Goal: Task Accomplishment & Management: Manage account settings

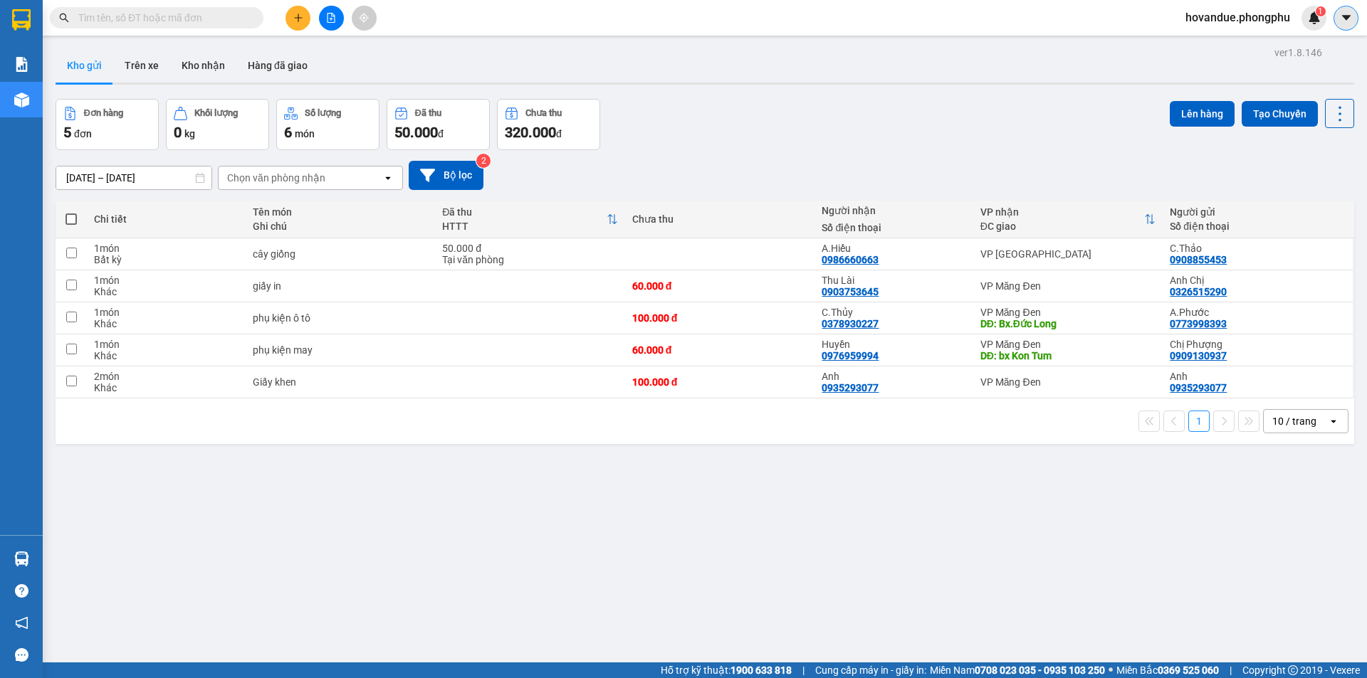
click at [1350, 19] on icon "caret-down" at bounding box center [1346, 17] width 13 height 13
click at [1310, 16] on img at bounding box center [1314, 17] width 13 height 13
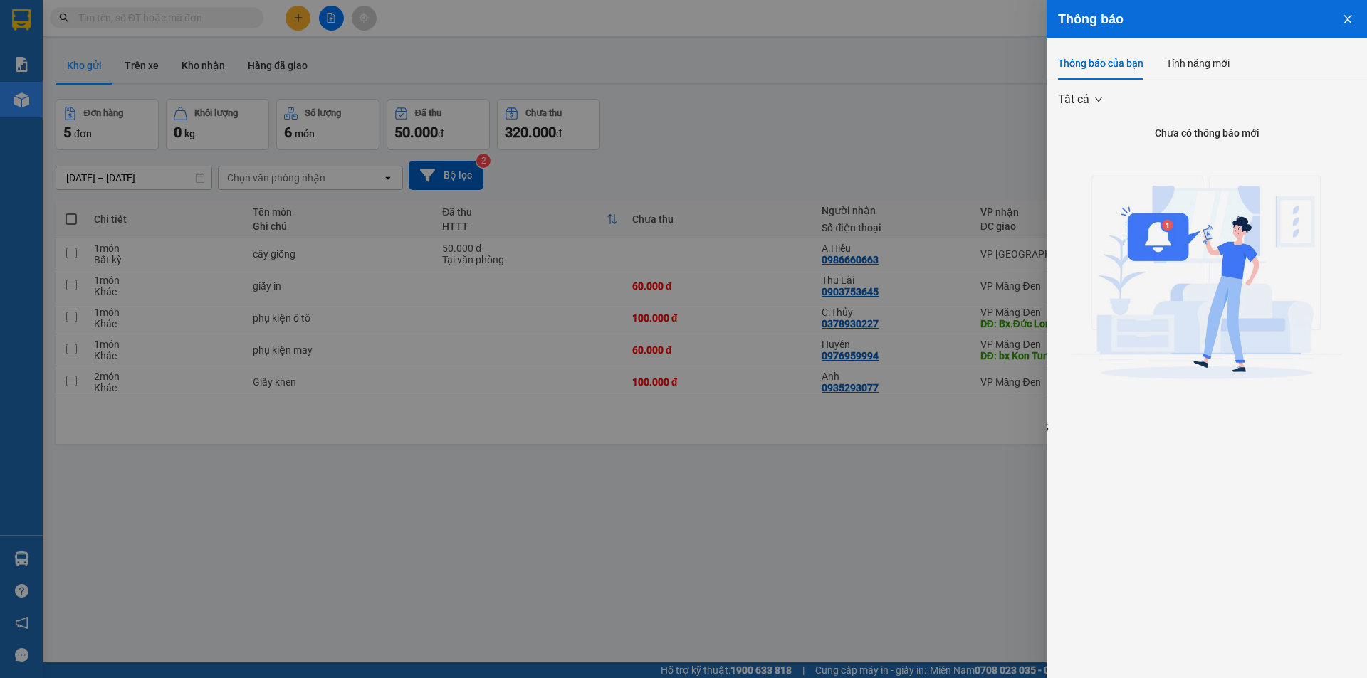
click at [1352, 18] on icon "close" at bounding box center [1347, 19] width 11 height 11
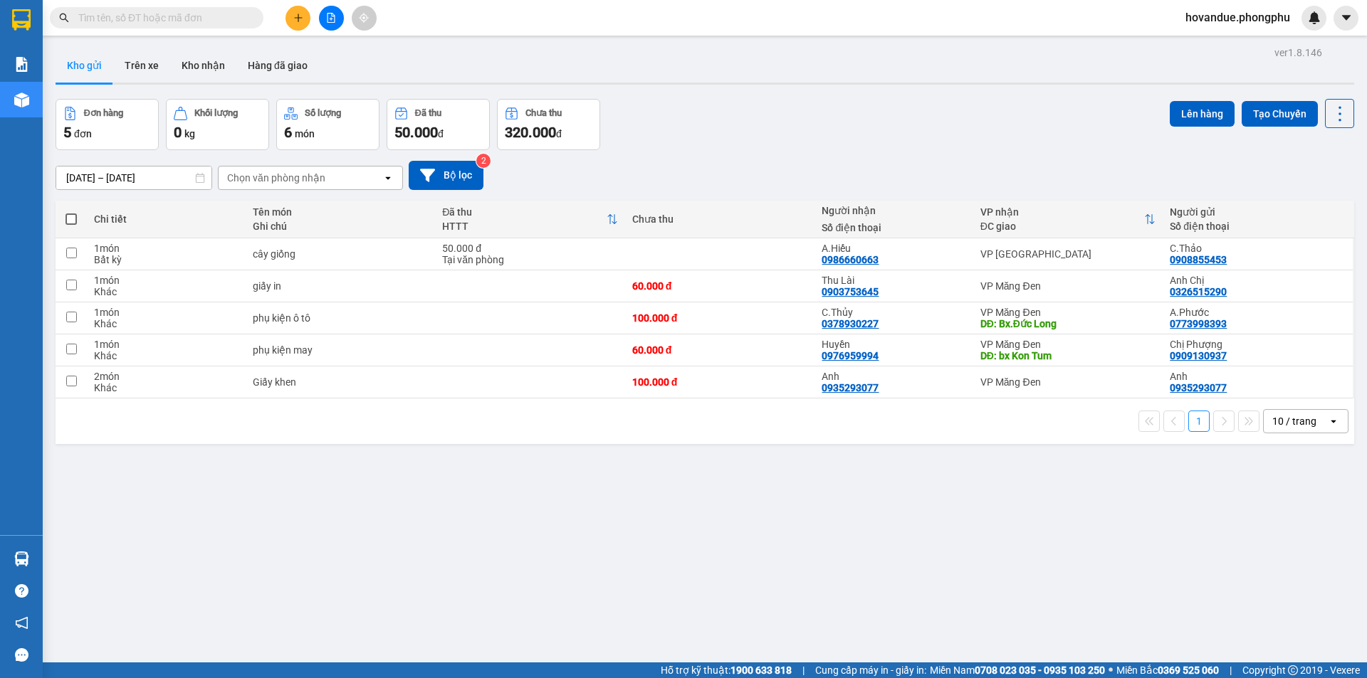
click at [1224, 16] on span "hovandue.phongphu" at bounding box center [1237, 18] width 127 height 18
click at [1216, 45] on span "Đăng xuất" at bounding box center [1243, 44] width 100 height 16
